Goal: Transaction & Acquisition: Purchase product/service

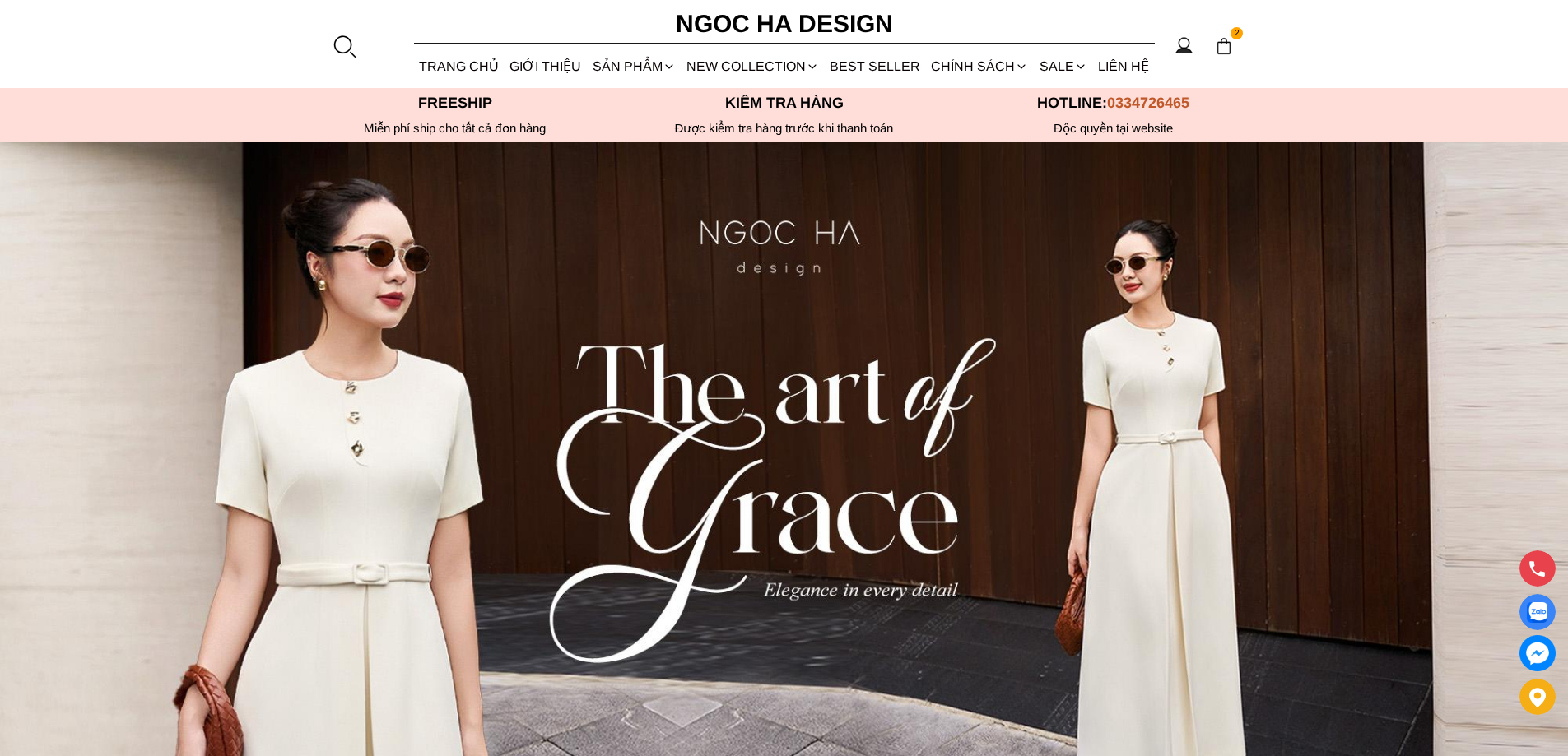
scroll to position [576, 0]
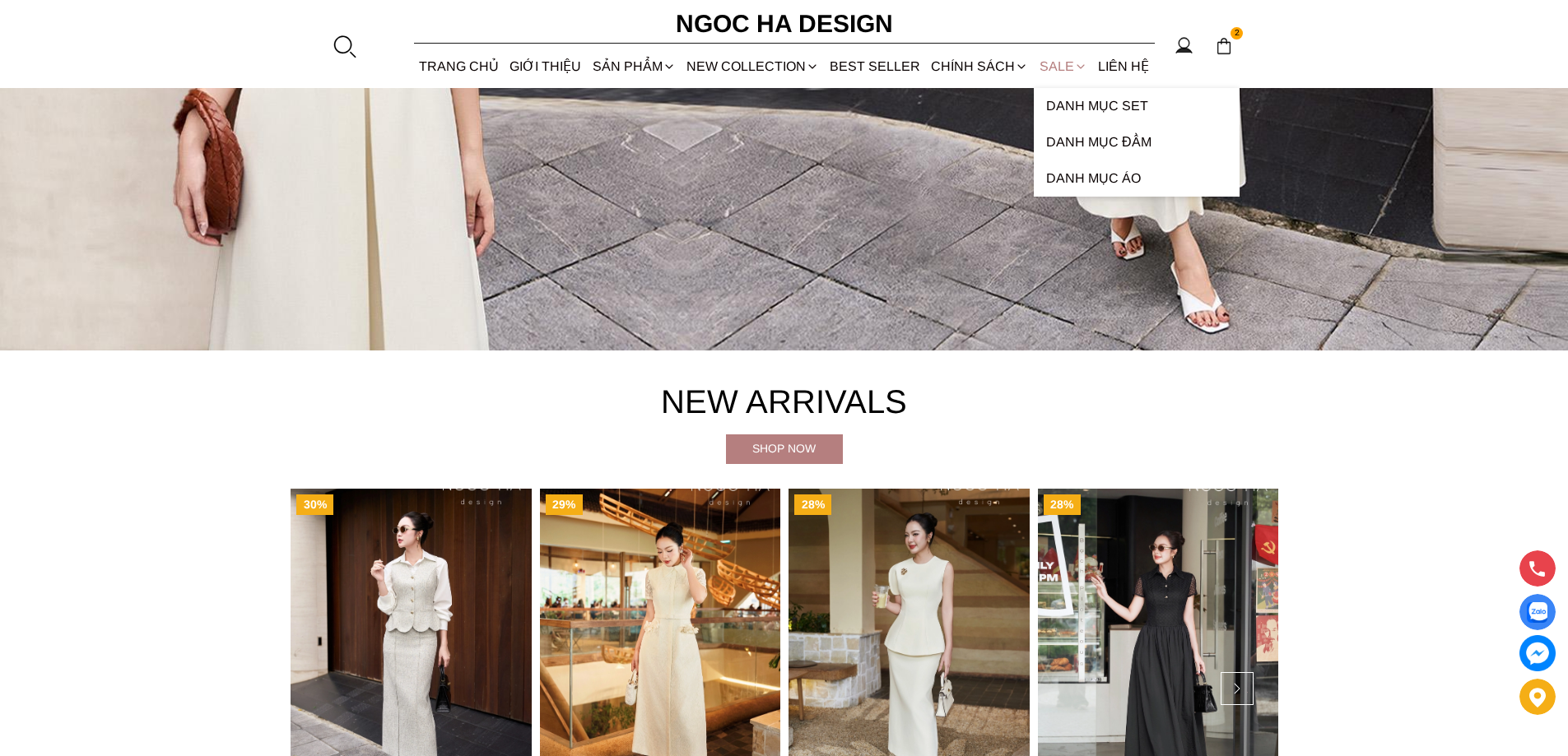
click at [1065, 62] on link "SALE" at bounding box center [1063, 66] width 59 height 43
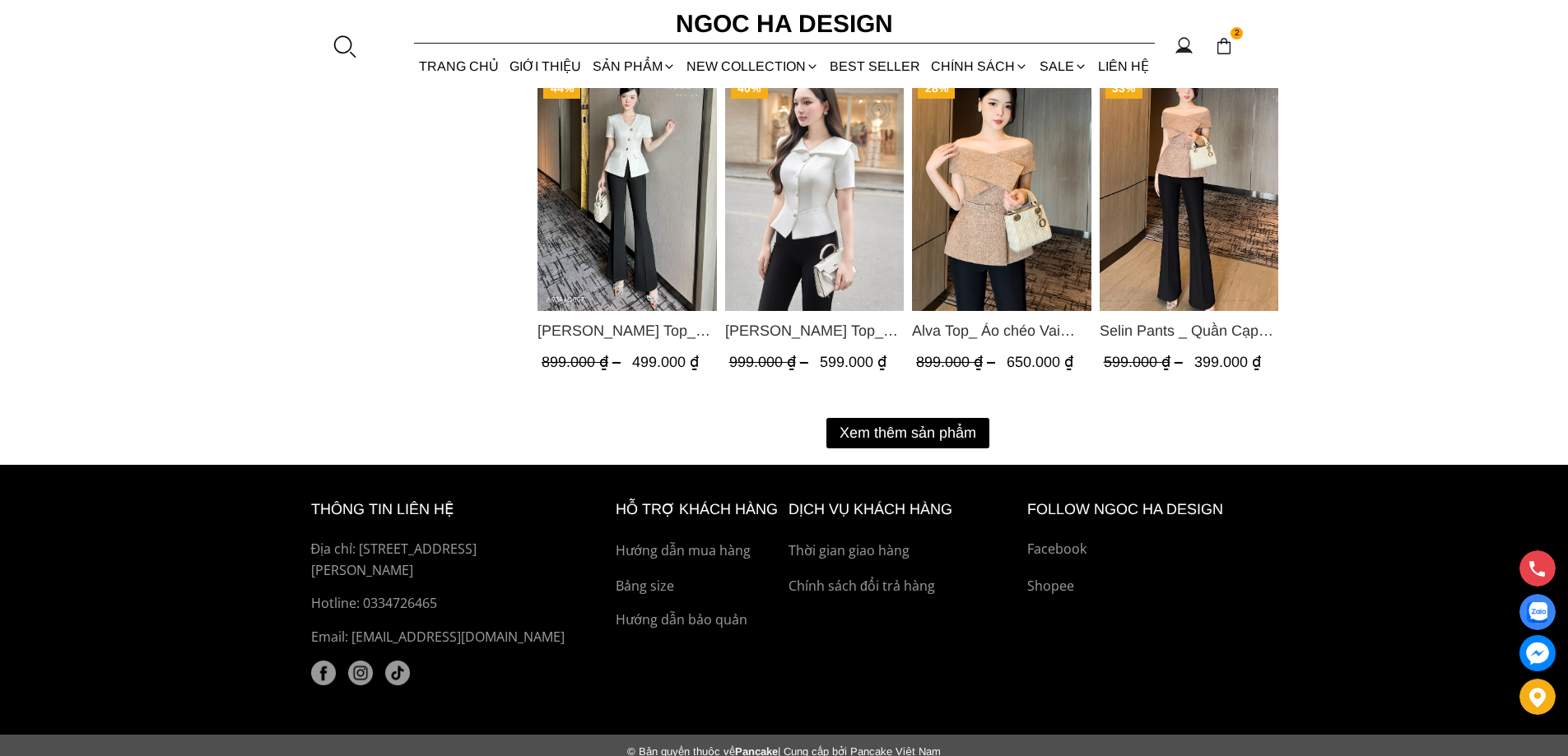
scroll to position [2168, 0]
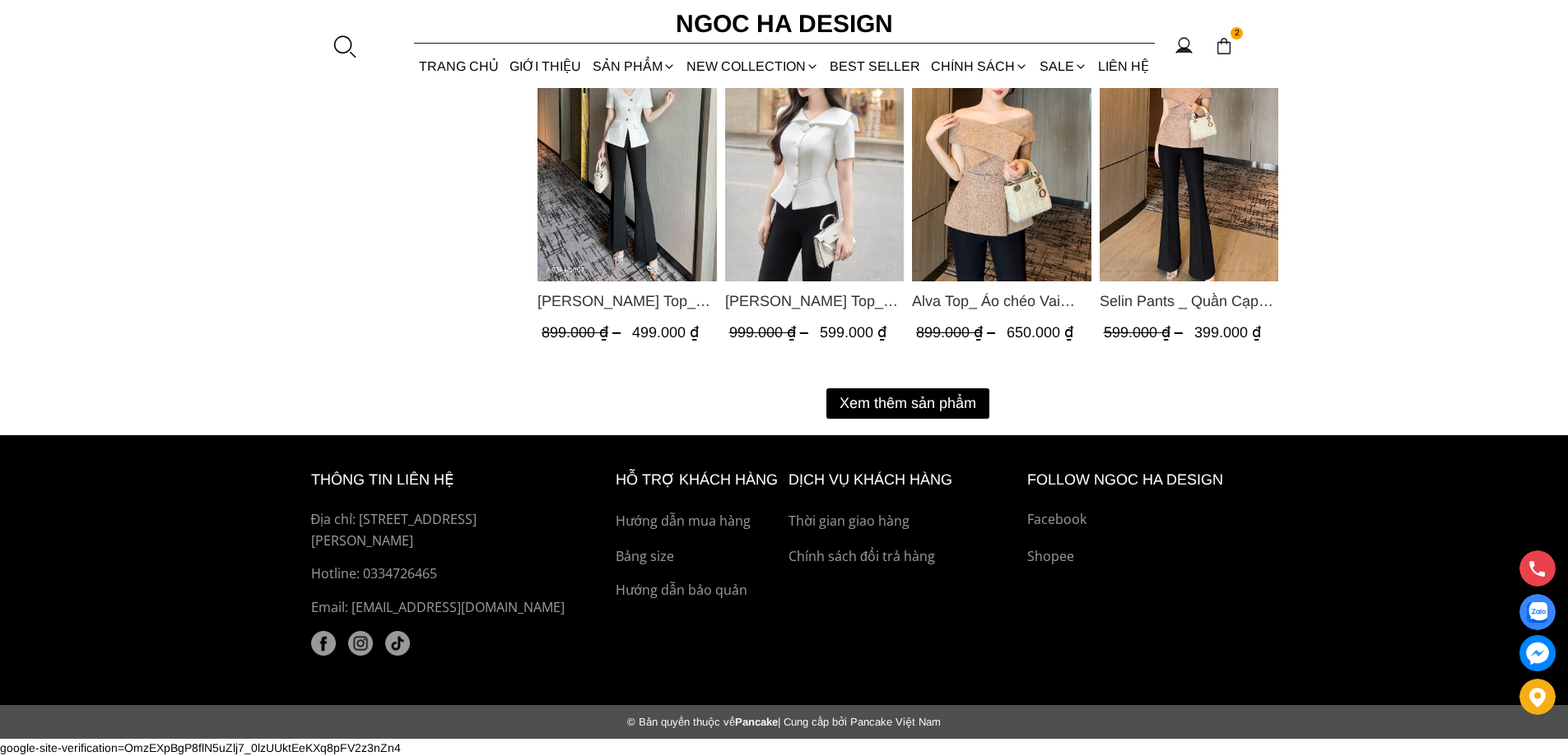
click at [899, 404] on button "Xem thêm sản phẩm" at bounding box center [908, 404] width 163 height 31
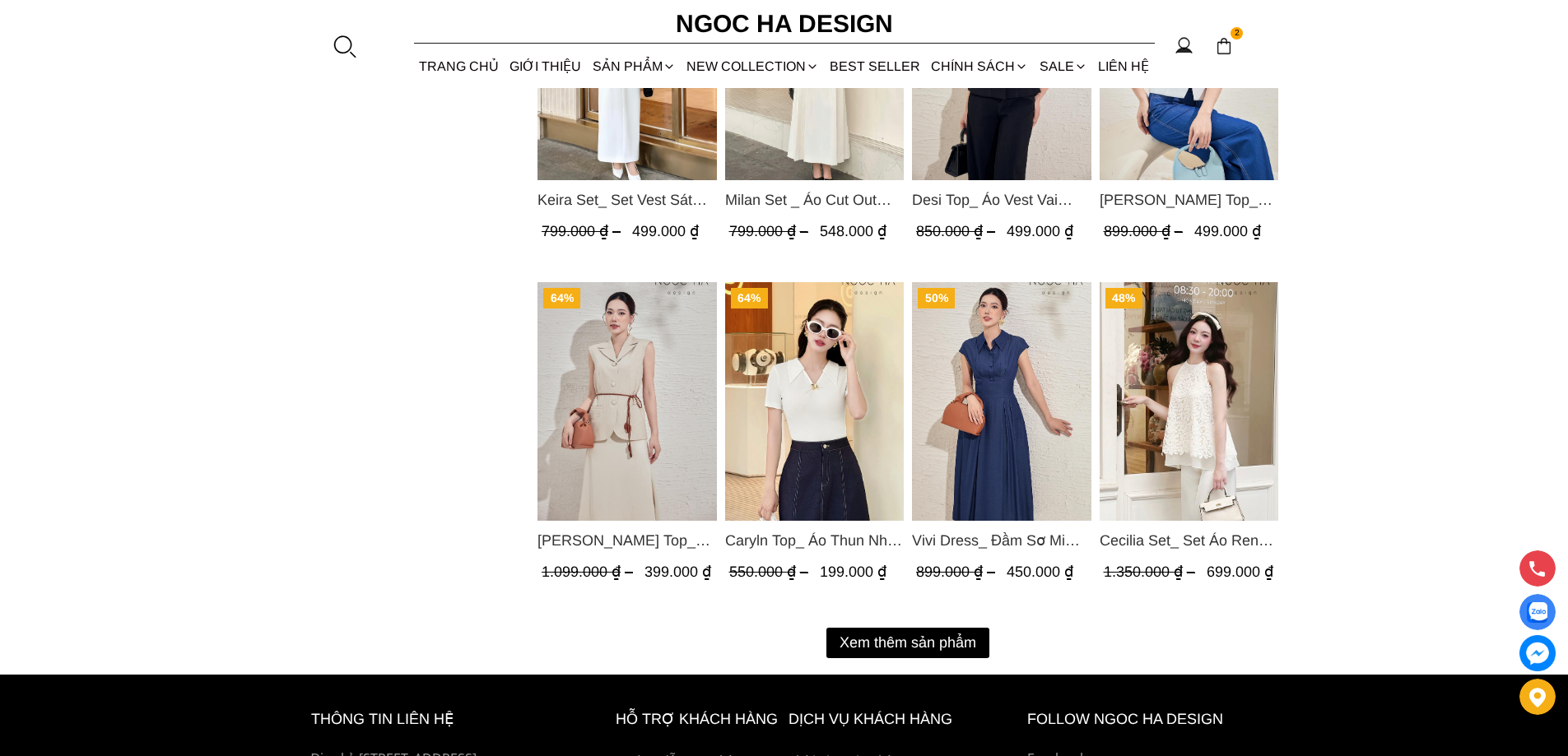
scroll to position [3813, 0]
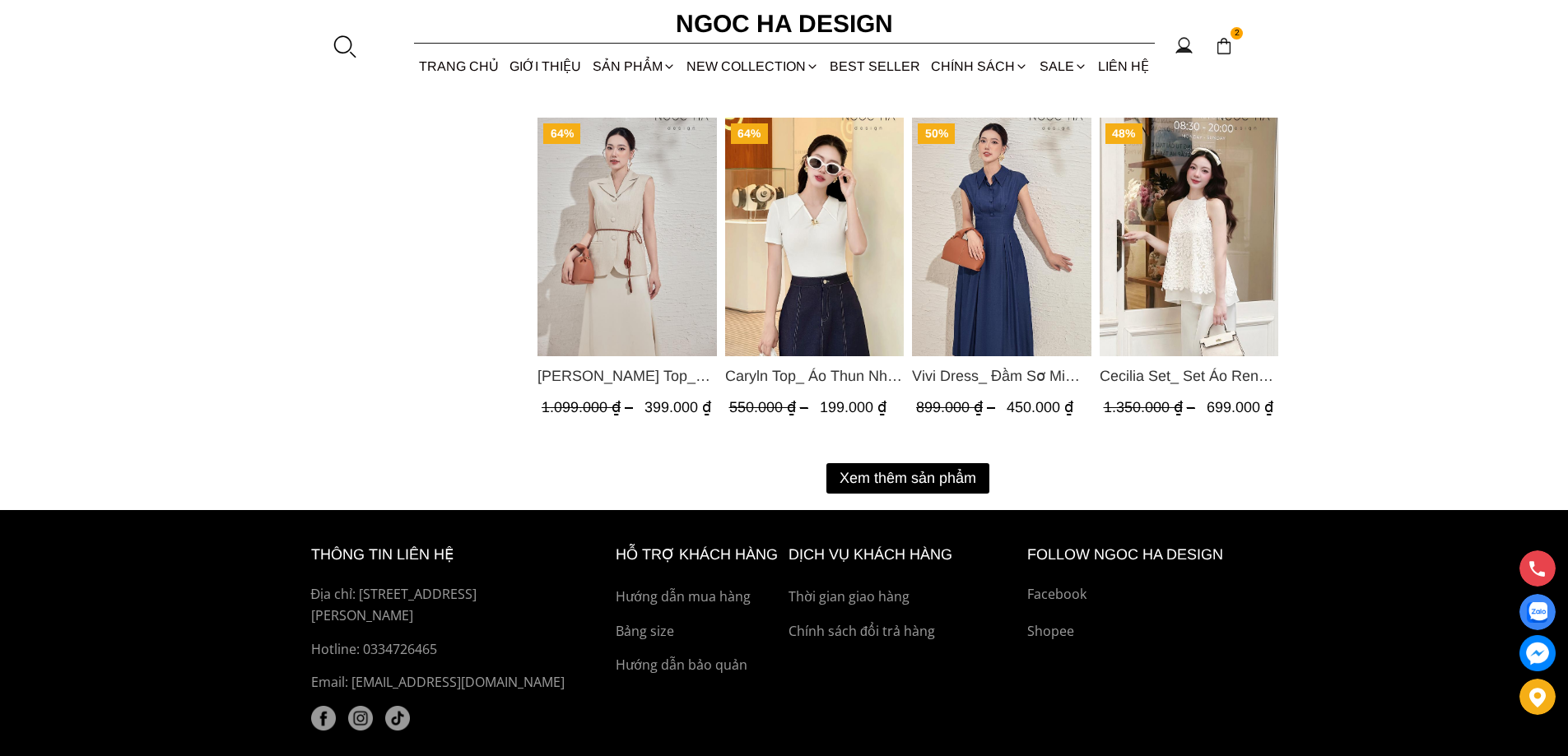
click at [868, 471] on button "Xem thêm sản phẩm" at bounding box center [908, 478] width 163 height 31
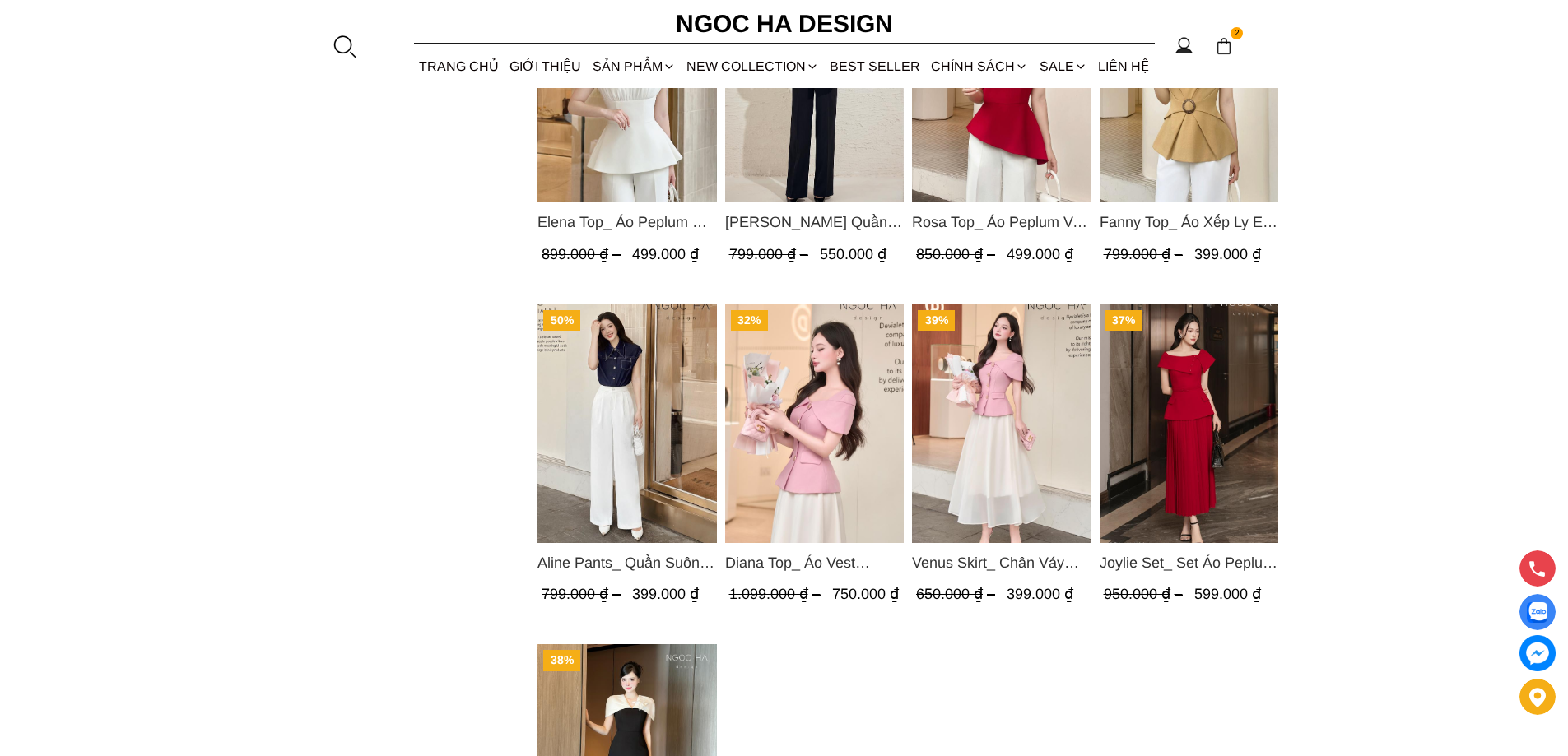
scroll to position [4800, 0]
